Goal: Information Seeking & Learning: Find specific fact

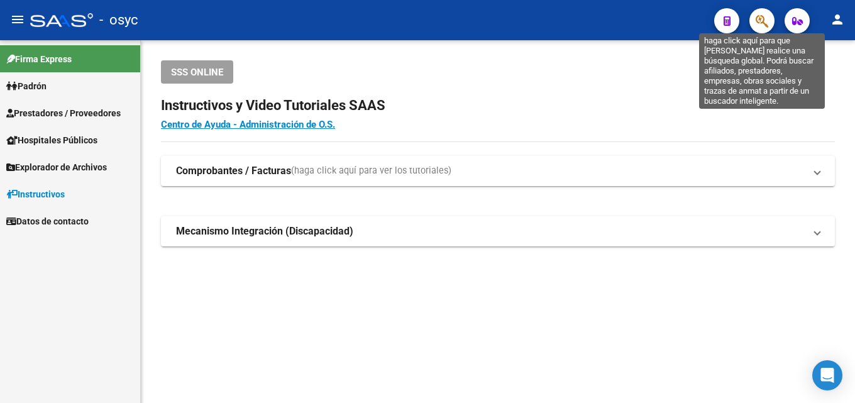
click at [763, 15] on icon "button" at bounding box center [761, 21] width 13 height 14
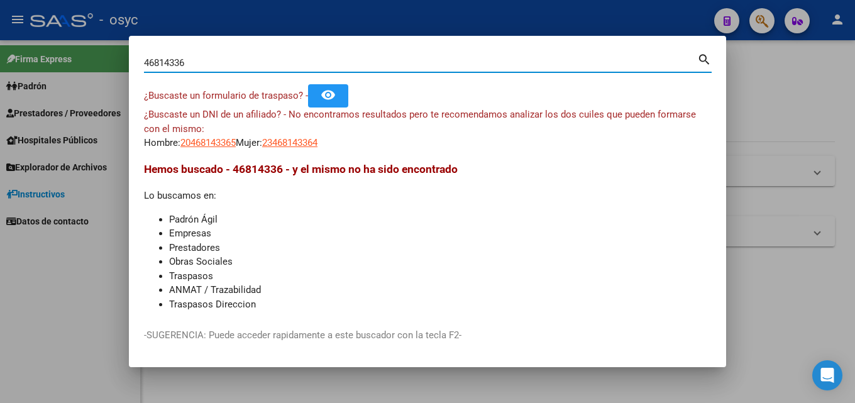
drag, startPoint x: 235, startPoint y: 65, endPoint x: 0, endPoint y: 97, distance: 237.1
click at [0, 94] on div "46814336 Buscar (apellido, dni, cuil, nro traspaso, cuit, obra social) search ¿…" at bounding box center [427, 201] width 855 height 403
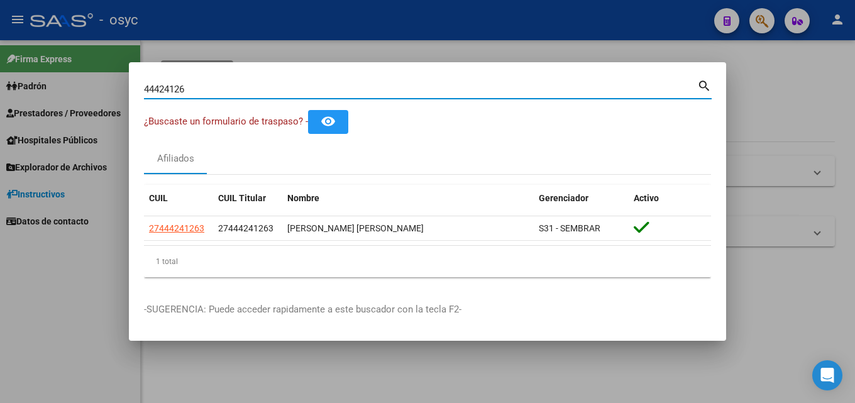
drag, startPoint x: 221, startPoint y: 86, endPoint x: 0, endPoint y: 68, distance: 221.4
click at [0, 63] on div "44424126 Buscar (apellido, dni, cuil, nro traspaso, cuit, obra social) search ¿…" at bounding box center [427, 201] width 855 height 403
drag, startPoint x: 226, startPoint y: 87, endPoint x: 0, endPoint y: 103, distance: 226.2
click at [0, 87] on div "43744183 Buscar (apellido, dni, cuil, nro traspaso, cuit, obra social) search ¿…" at bounding box center [427, 201] width 855 height 403
drag, startPoint x: 236, startPoint y: 90, endPoint x: 0, endPoint y: 80, distance: 235.9
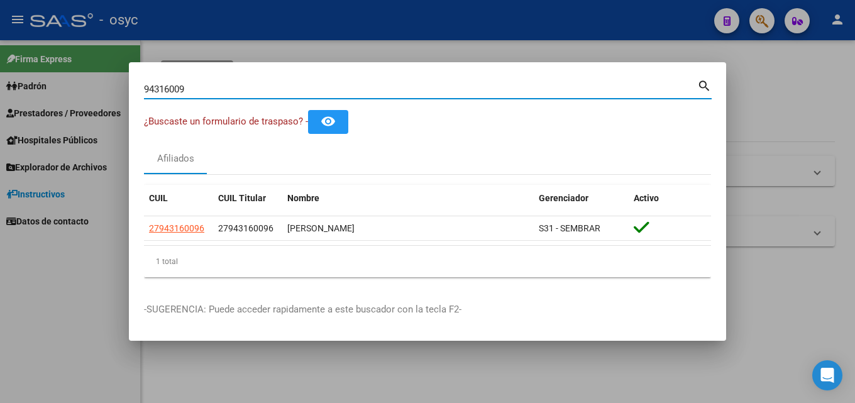
click at [0, 80] on div "94316009 Buscar (apellido, dni, cuil, nro traspaso, cuit, obra social) search ¿…" at bounding box center [427, 201] width 855 height 403
drag, startPoint x: 133, startPoint y: 96, endPoint x: 0, endPoint y: 110, distance: 133.4
click at [10, 109] on div "38912872 Buscar (apellido, dni, cuil, nro traspaso, cuit, obra social) search ¿…" at bounding box center [427, 201] width 855 height 403
drag, startPoint x: 127, startPoint y: 85, endPoint x: 0, endPoint y: 91, distance: 127.1
click at [0, 86] on div "95188912 Buscar (apellido, dni, cuil, nro traspaso, cuit, obra social) search ¿…" at bounding box center [427, 201] width 855 height 403
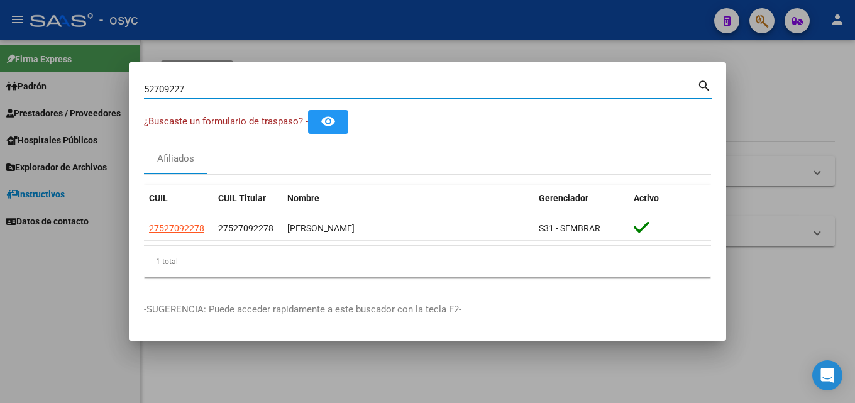
drag, startPoint x: 275, startPoint y: 91, endPoint x: 0, endPoint y: 128, distance: 277.1
click at [0, 126] on div "52709227 Buscar (apellido, dni, cuil, nro traspaso, cuit, obra social) search ¿…" at bounding box center [427, 201] width 855 height 403
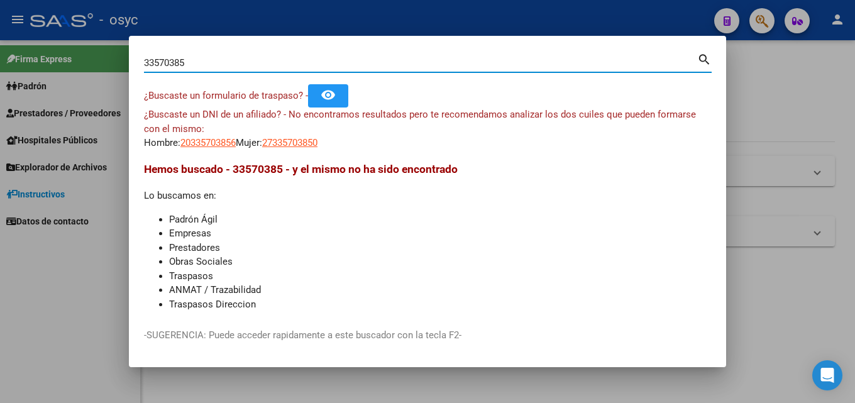
drag, startPoint x: 192, startPoint y: 63, endPoint x: 50, endPoint y: 67, distance: 141.5
click at [50, 67] on div "33570385 Buscar (apellido, dni, cuil, nro traspaso, cuit, obra social) search ¿…" at bounding box center [427, 201] width 855 height 403
type input "28899838"
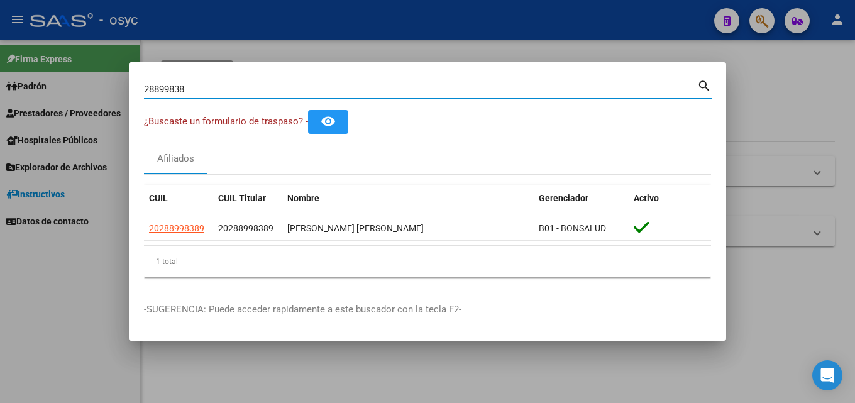
drag, startPoint x: 212, startPoint y: 90, endPoint x: 0, endPoint y: 82, distance: 211.9
click at [0, 82] on div "28899838 Buscar (apellido, dni, cuil, nro traspaso, cuit, obra social) search ¿…" at bounding box center [427, 201] width 855 height 403
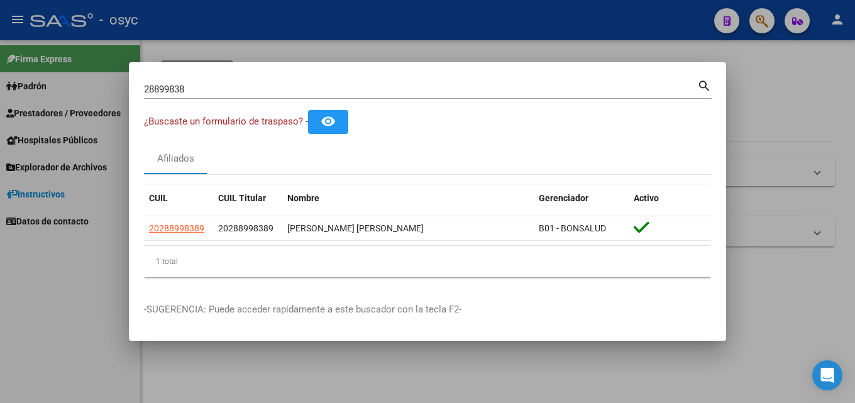
click at [710, 148] on div "Afiliados" at bounding box center [427, 159] width 567 height 30
click at [690, 117] on div "¿Buscaste un formulario de traspaso? - remove_red_eye" at bounding box center [427, 121] width 567 height 23
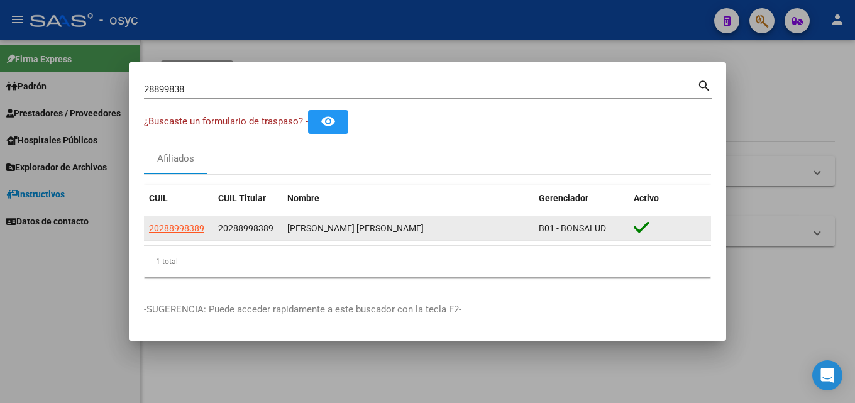
drag, startPoint x: 288, startPoint y: 225, endPoint x: 437, endPoint y: 234, distance: 149.3
click at [437, 234] on div "[PERSON_NAME] [PERSON_NAME]" at bounding box center [407, 228] width 241 height 14
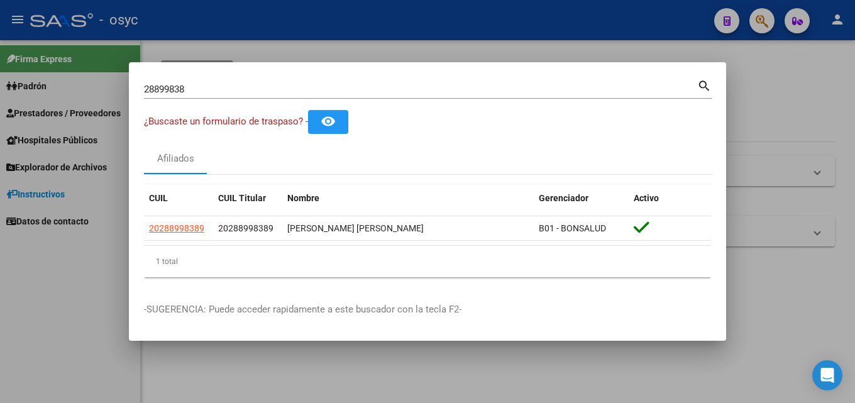
copy div "[PERSON_NAME] [PERSON_NAME]"
